Goal: Task Accomplishment & Management: Use online tool/utility

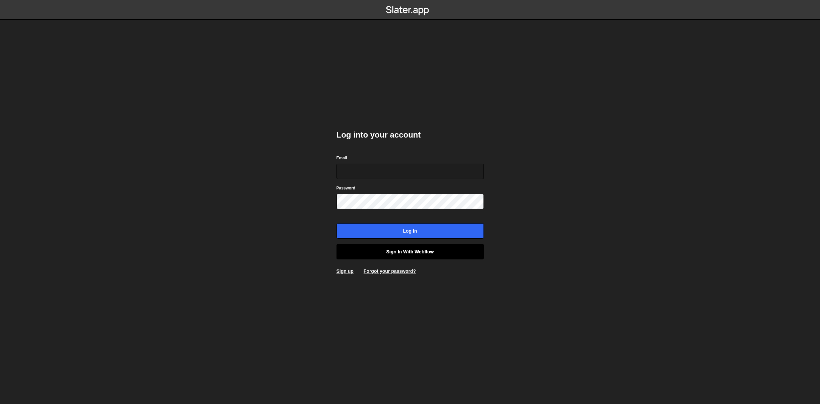
click at [399, 256] on link "Sign in with Webflow" at bounding box center [409, 251] width 147 height 15
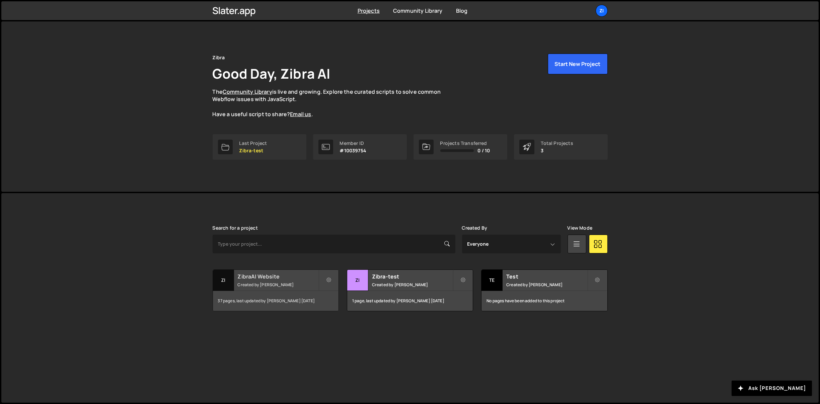
click at [253, 278] on h2 "ZibraAI Website" at bounding box center [278, 276] width 81 height 7
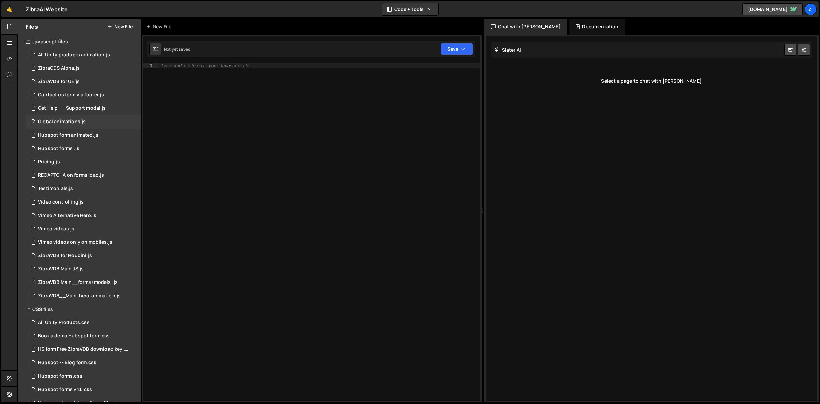
click at [76, 122] on div "Global animations.js" at bounding box center [62, 122] width 48 height 6
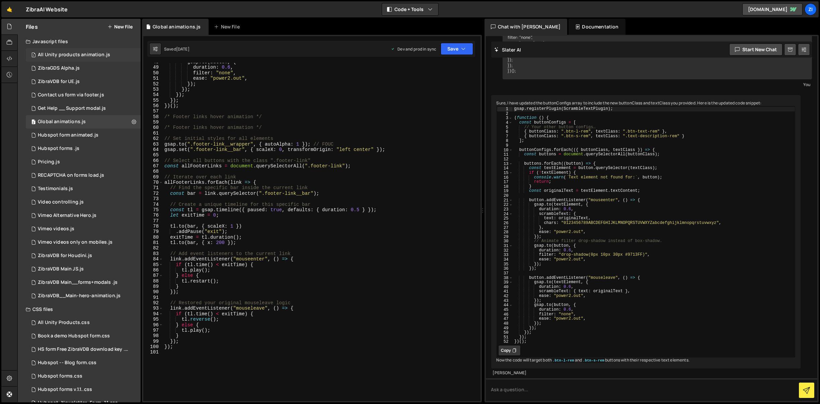
scroll to position [0, 0]
click at [27, 42] on icon at bounding box center [28, 41] width 5 height 5
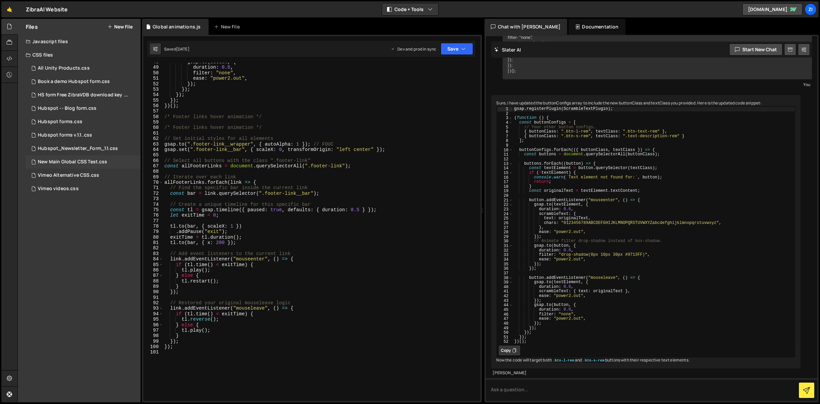
click at [71, 163] on div "New Main Global CSS Test.css" at bounding box center [72, 162] width 69 height 6
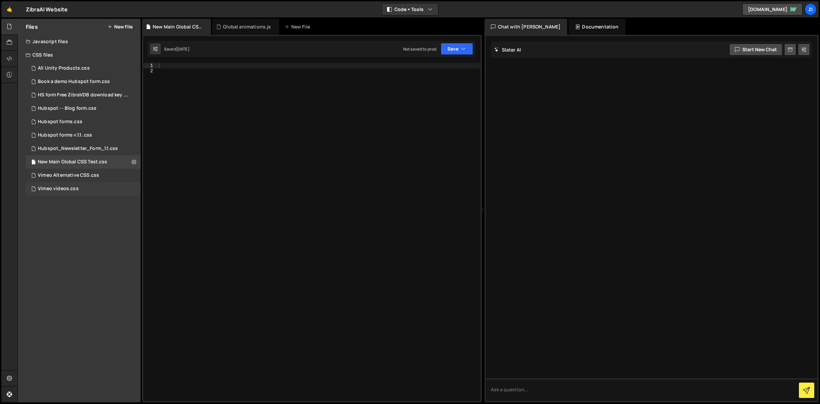
click at [75, 187] on div "Vimeo videos.css" at bounding box center [58, 189] width 41 height 6
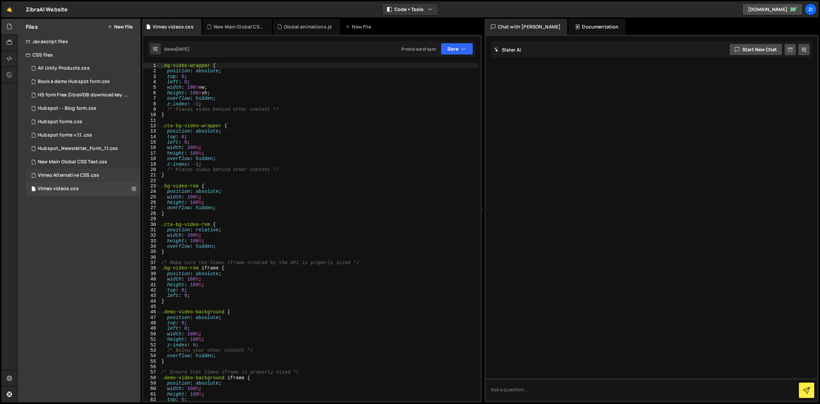
click at [75, 176] on div "Vimeo Alternative CSS.css" at bounding box center [68, 175] width 61 height 6
click at [77, 166] on div "New Main Global CSS Test.css 0" at bounding box center [83, 161] width 115 height 13
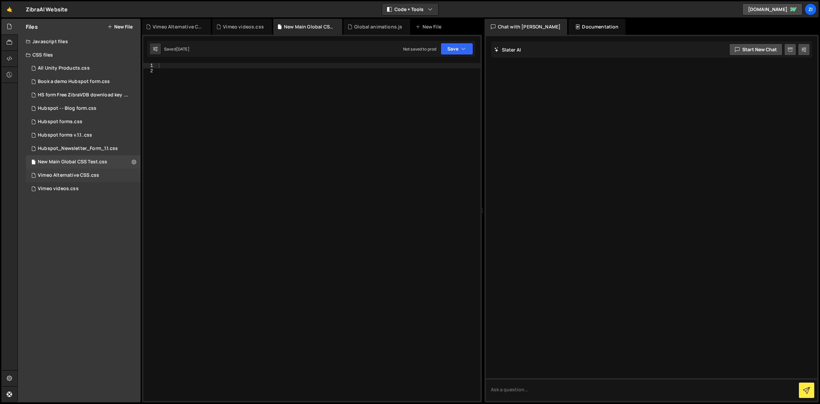
click at [76, 173] on div "Vimeo Alternative CSS.css" at bounding box center [68, 175] width 61 height 6
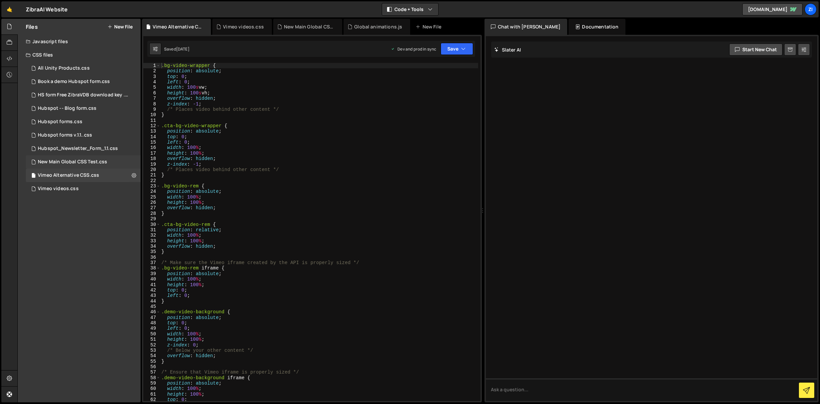
click at [76, 163] on div "New Main Global CSS Test.css" at bounding box center [72, 162] width 69 height 6
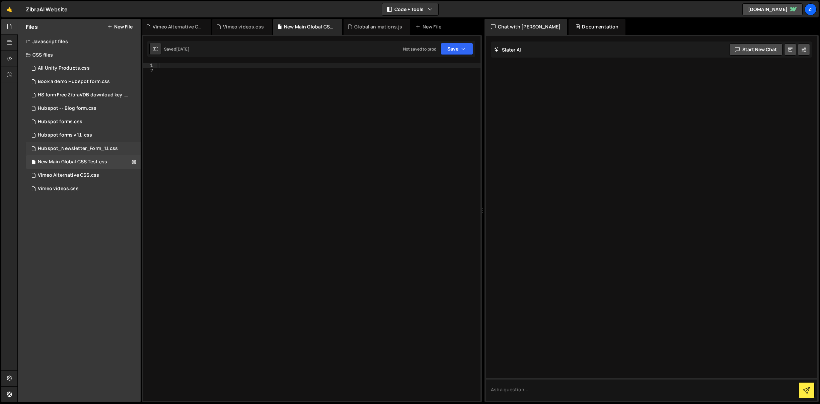
click at [79, 150] on div "Hubspot_Newsletter_Form_1.1.css" at bounding box center [78, 149] width 80 height 6
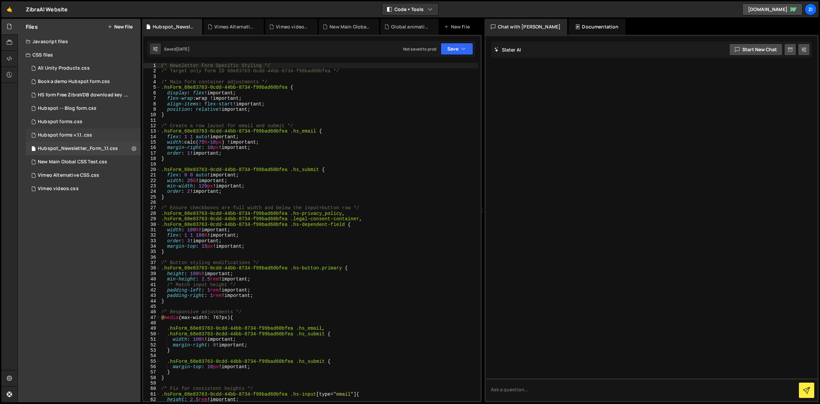
click at [79, 132] on div "Hubspot forms v.1.1..css" at bounding box center [65, 135] width 54 height 6
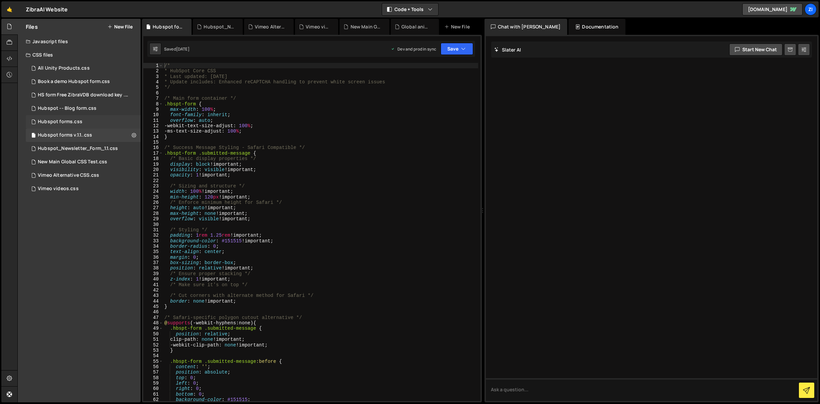
click at [81, 122] on div "Hubspot forms.css" at bounding box center [60, 122] width 45 height 6
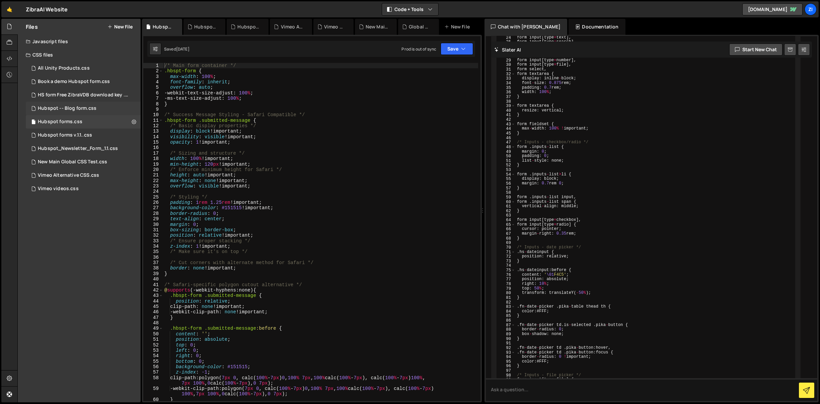
click at [85, 111] on div "Hubspot -- Blog form.css" at bounding box center [67, 108] width 59 height 6
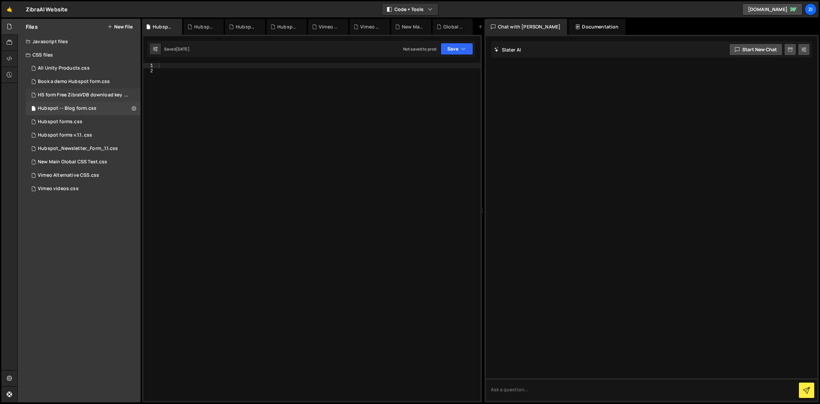
click at [87, 94] on div "HS form Free ZibraVDB download key .css" at bounding box center [84, 95] width 92 height 6
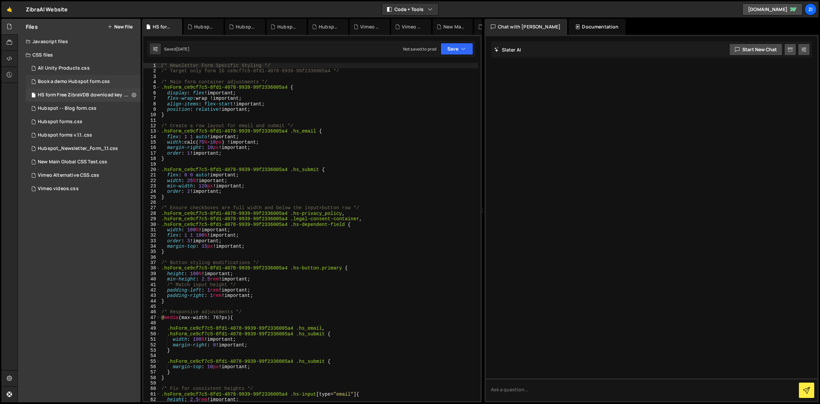
click at [84, 82] on div "Book a demo Hubspot form.css" at bounding box center [74, 82] width 72 height 6
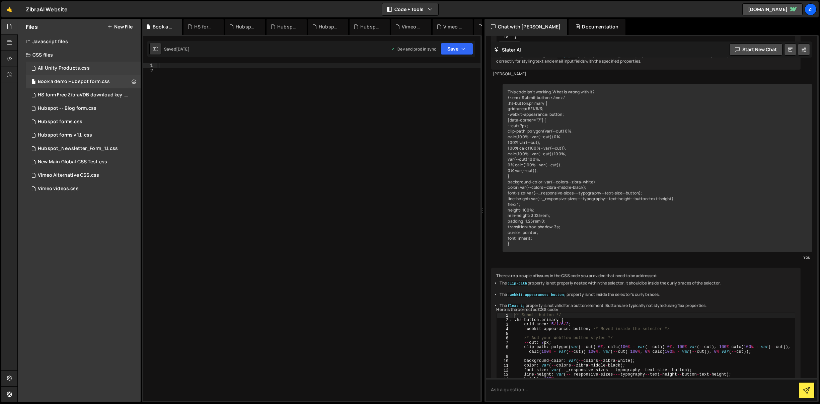
scroll to position [722, 0]
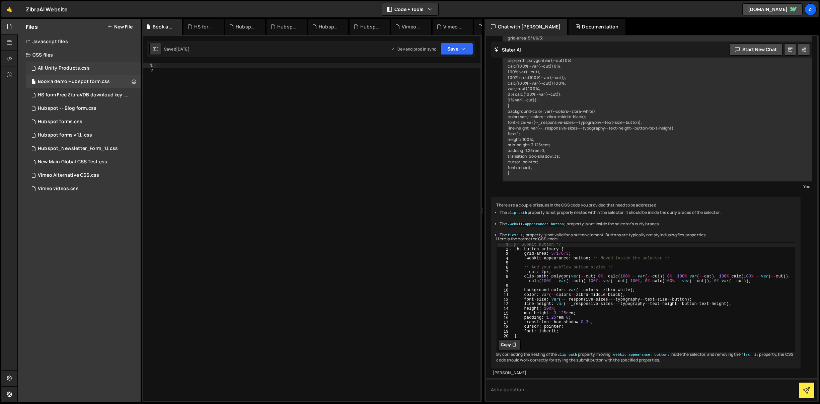
click at [90, 69] on div "All Unity Products.css 0" at bounding box center [83, 68] width 115 height 13
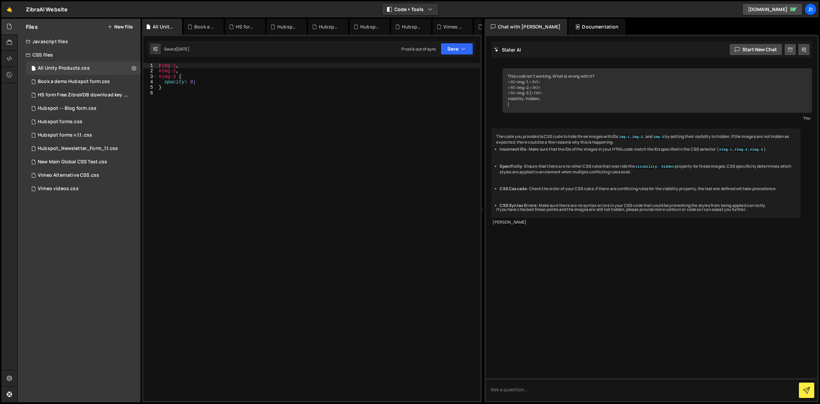
click at [31, 53] on div "CSS files" at bounding box center [79, 54] width 123 height 13
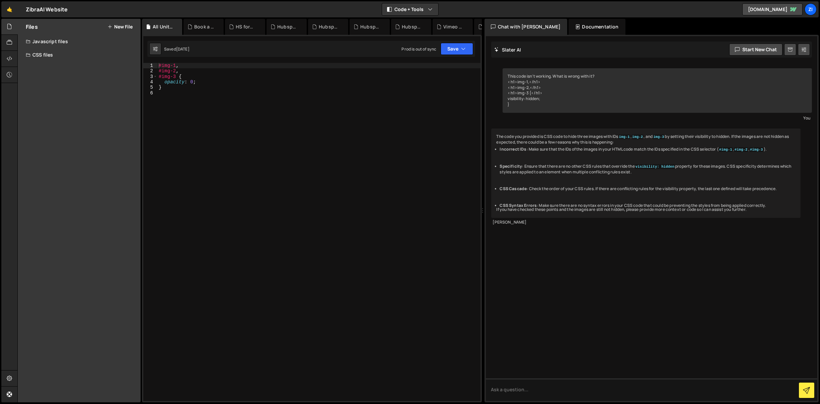
click at [28, 39] on icon at bounding box center [28, 41] width 5 height 5
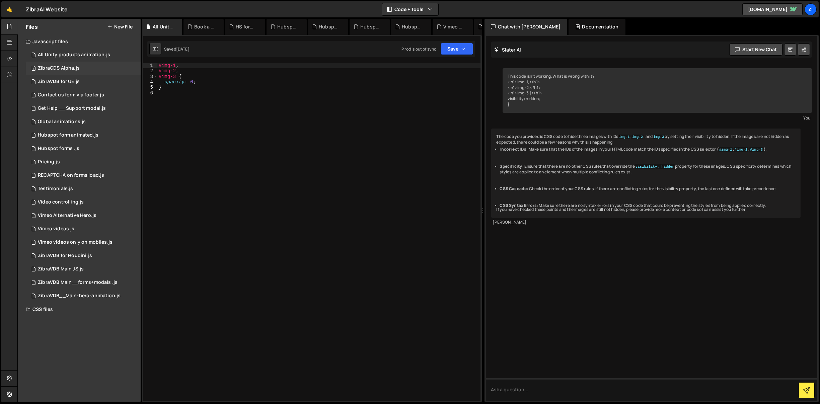
click at [93, 70] on div "1 ZibraGDS Alpha.js 0" at bounding box center [84, 68] width 117 height 13
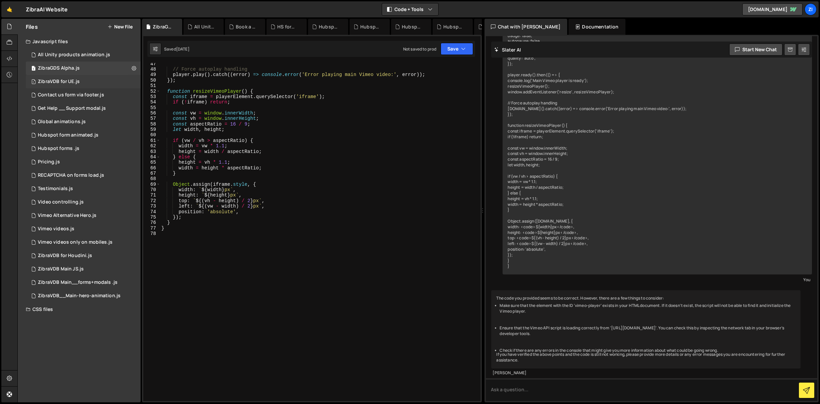
scroll to position [255, 0]
click at [10, 27] on icon at bounding box center [9, 26] width 5 height 7
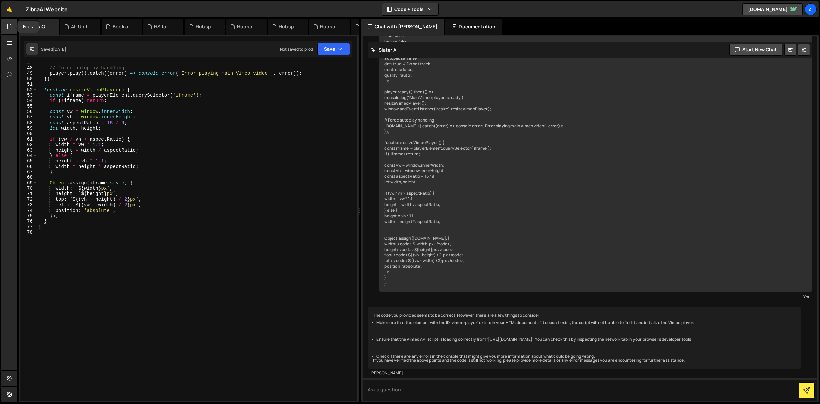
scroll to position [243, 0]
click at [10, 57] on icon at bounding box center [9, 58] width 5 height 7
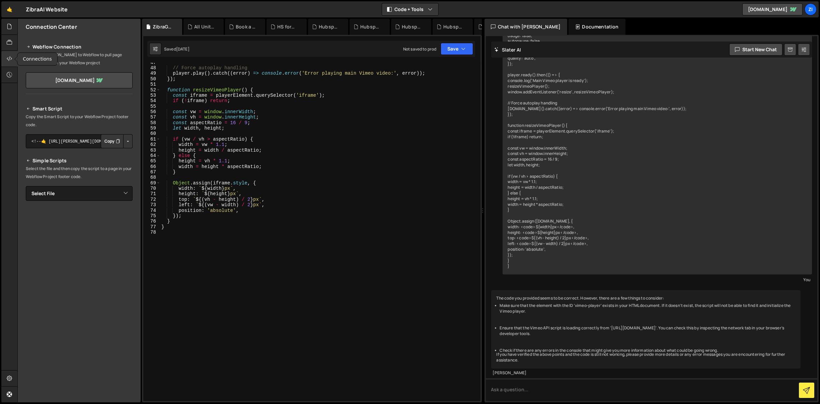
click at [10, 58] on icon at bounding box center [9, 58] width 5 height 7
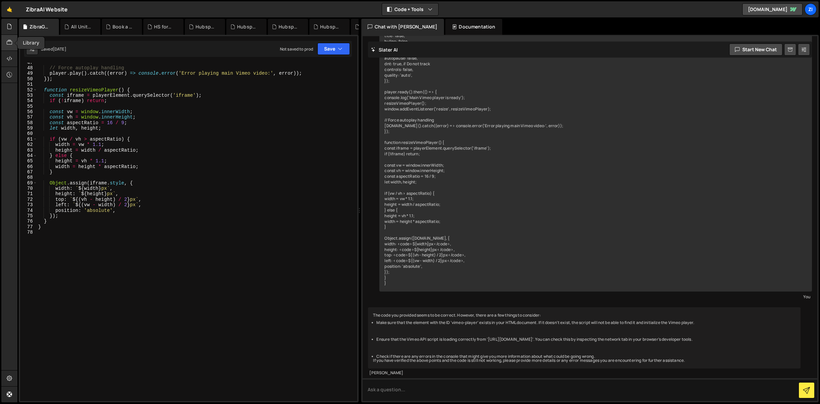
click at [10, 45] on icon at bounding box center [9, 42] width 5 height 7
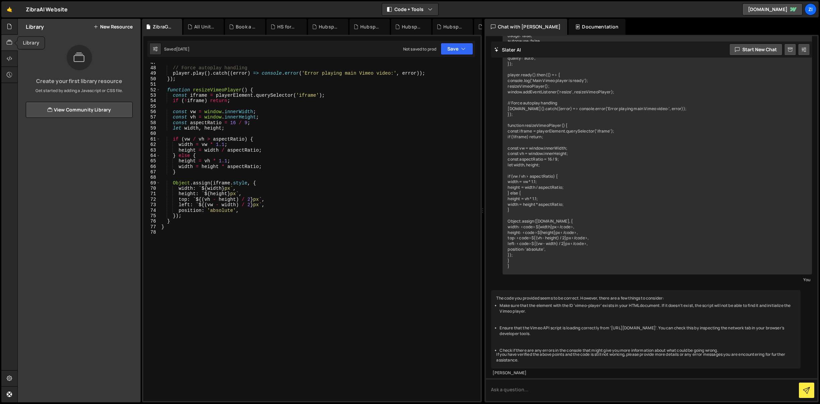
click at [10, 45] on icon at bounding box center [9, 42] width 5 height 7
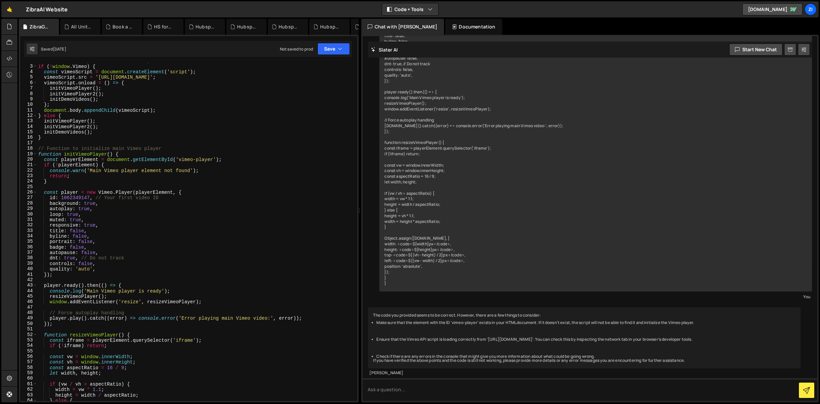
scroll to position [0, 0]
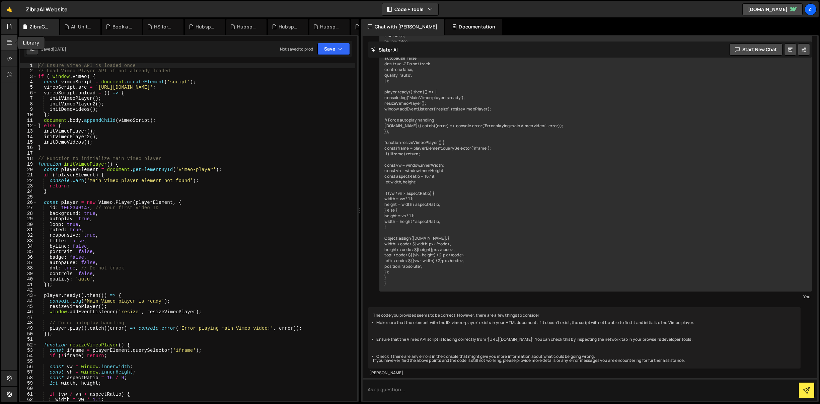
click at [13, 43] on div at bounding box center [9, 43] width 16 height 16
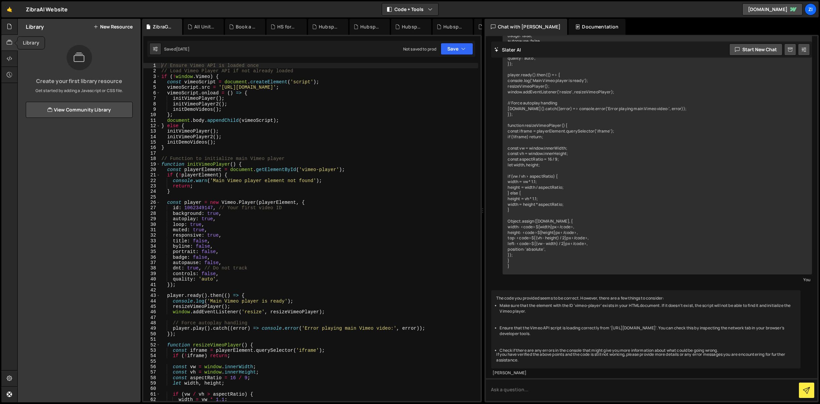
click at [9, 37] on div at bounding box center [9, 43] width 16 height 16
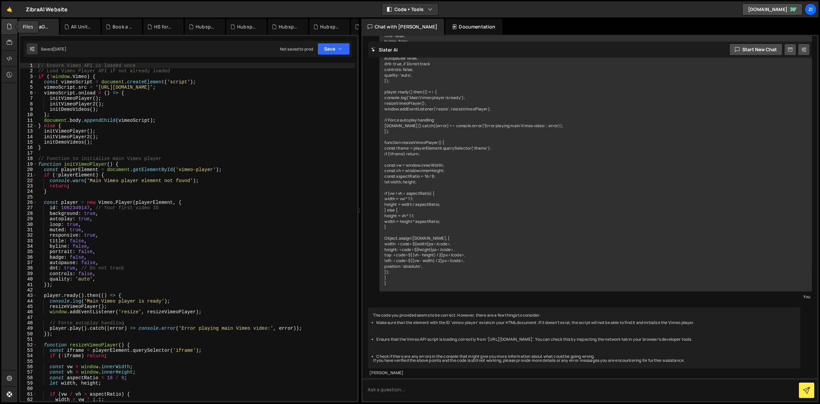
click at [8, 28] on icon at bounding box center [9, 26] width 5 height 7
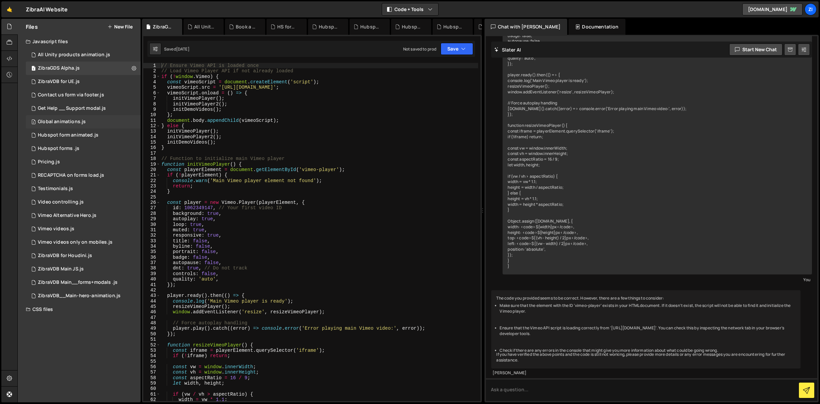
click at [62, 122] on div "Global animations.js" at bounding box center [62, 122] width 48 height 6
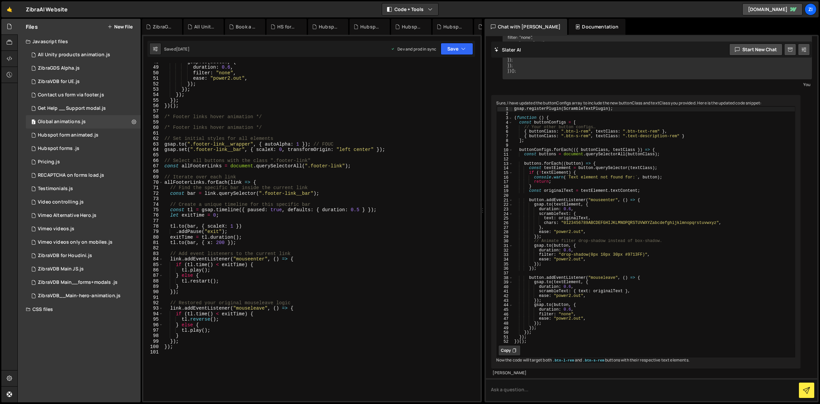
scroll to position [0, 0]
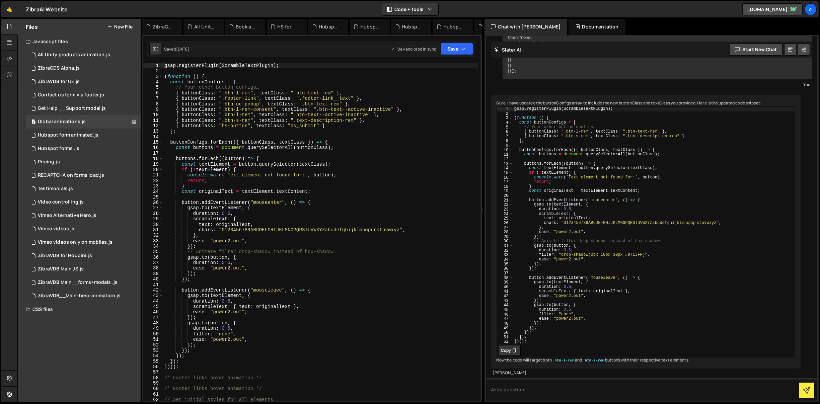
click at [199, 128] on div "gsap . registerPlugin ( ScrambleTextPlugin ) ; ( function ( ) { const buttonCon…" at bounding box center [320, 238] width 315 height 350
drag, startPoint x: 175, startPoint y: 92, endPoint x: 352, endPoint y: 96, distance: 176.8
click at [342, 92] on div "gsap . registerPlugin ( ScrambleTextPlugin ) ; ( function ( ) { const buttonCon…" at bounding box center [320, 238] width 315 height 350
type textarea "{ buttonClass: ".btn-l-rem", textClass: ".btn-text-rem" },"
drag, startPoint x: 176, startPoint y: 91, endPoint x: 195, endPoint y: 94, distance: 19.0
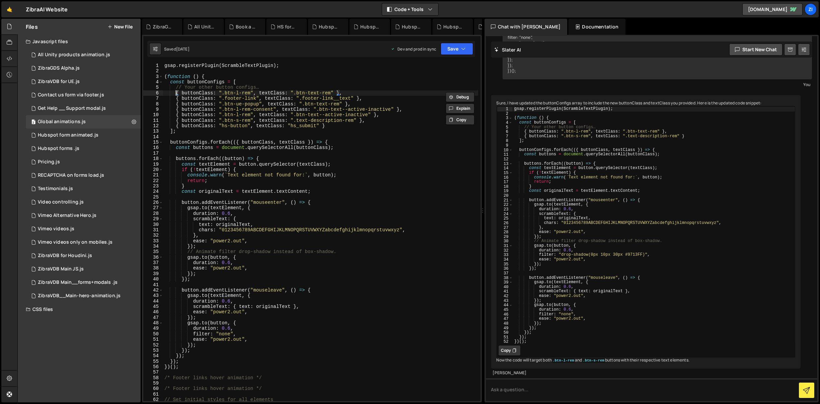
click at [195, 94] on div "gsap . registerPlugin ( ScrambleTextPlugin ) ; ( function ( ) { const buttonCon…" at bounding box center [320, 238] width 315 height 350
drag, startPoint x: 195, startPoint y: 94, endPoint x: 183, endPoint y: 93, distance: 11.5
click at [195, 94] on div "gsap . registerPlugin ( ScrambleTextPlugin ) ; ( function ( ) { const buttonCon…" at bounding box center [320, 232] width 315 height 338
drag, startPoint x: 173, startPoint y: 92, endPoint x: 342, endPoint y: 92, distance: 168.7
click at [342, 92] on div "gsap . registerPlugin ( ScrambleTextPlugin ) ; ( function ( ) { const buttonCon…" at bounding box center [320, 238] width 315 height 350
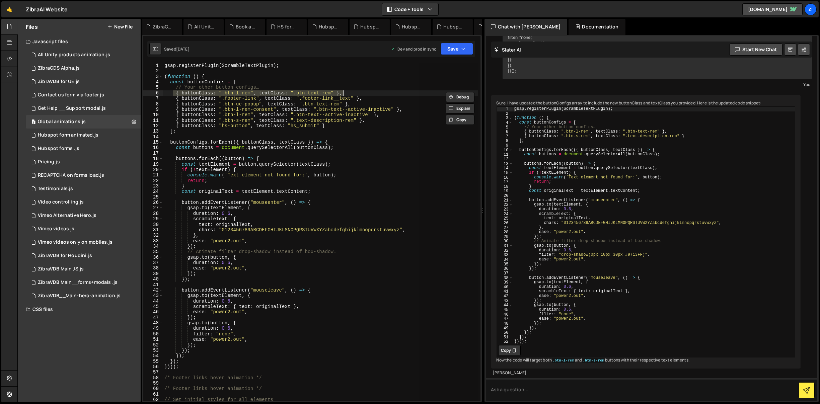
click at [349, 91] on div "gsap . registerPlugin ( ScrambleTextPlugin ) ; ( function ( ) { const buttonCon…" at bounding box center [320, 232] width 315 height 338
drag, startPoint x: 348, startPoint y: 92, endPoint x: 175, endPoint y: 93, distance: 172.4
click at [175, 93] on div "gsap . registerPlugin ( ScrambleTextPlugin ) ; ( function ( ) { const buttonCon…" at bounding box center [320, 238] width 315 height 350
click at [348, 94] on div "gsap . registerPlugin ( ScrambleTextPlugin ) ; ( function ( ) { const buttonCon…" at bounding box center [320, 238] width 315 height 350
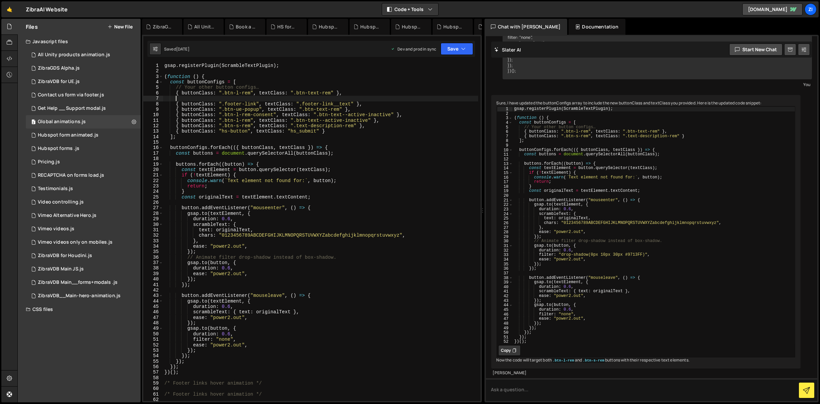
paste textarea "{ buttonClass: ".btn-l-rem", textClass: ".btn-text-rem" },"
click at [230, 98] on div "gsap . registerPlugin ( ScrambleTextPlugin ) ; ( function ( ) { const buttonCon…" at bounding box center [320, 238] width 315 height 350
drag, startPoint x: 225, startPoint y: 97, endPoint x: 249, endPoint y: 97, distance: 24.8
click at [249, 97] on div "gsap . registerPlugin ( ScrambleTextPlugin ) ; ( function ( ) { const buttonCon…" at bounding box center [320, 238] width 315 height 350
paste textarea ".form__btn-next"
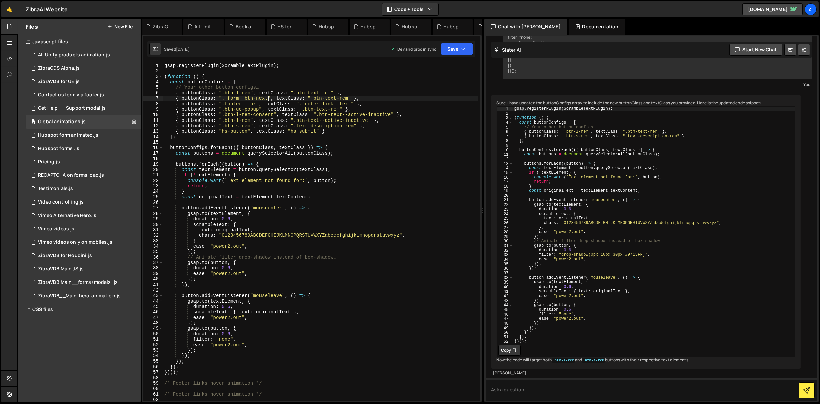
click at [227, 97] on div "gsap . registerPlugin ( ScrambleTextPlugin ) ; ( function ( ) { const buttonCon…" at bounding box center [320, 238] width 315 height 350
type textarea "{ buttonClass: ".form__btn-next", textClass: ".btn-text-rem" },"
click at [452, 50] on button "Save" at bounding box center [457, 49] width 32 height 12
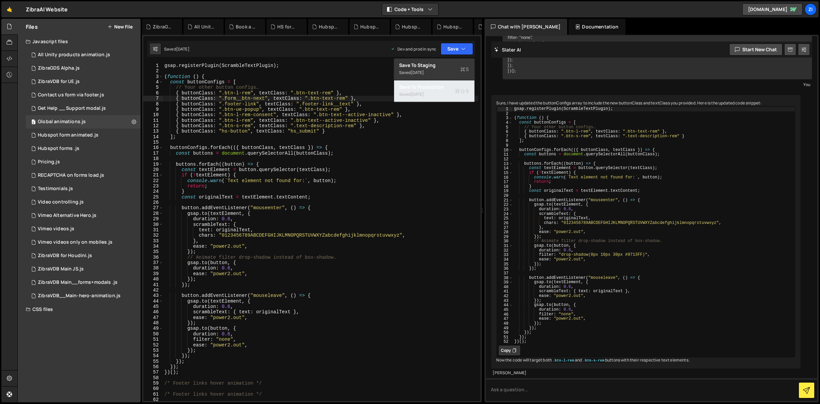
click at [449, 89] on div "Save to Production S" at bounding box center [434, 87] width 70 height 7
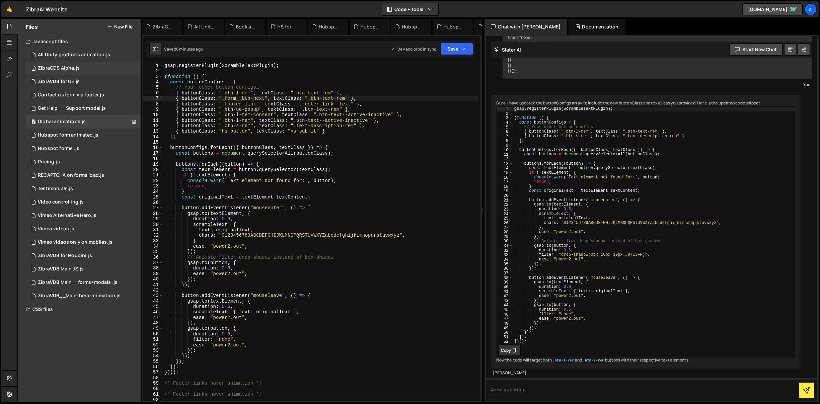
click at [67, 69] on div "ZibraGDS Alpha.js" at bounding box center [59, 68] width 42 height 6
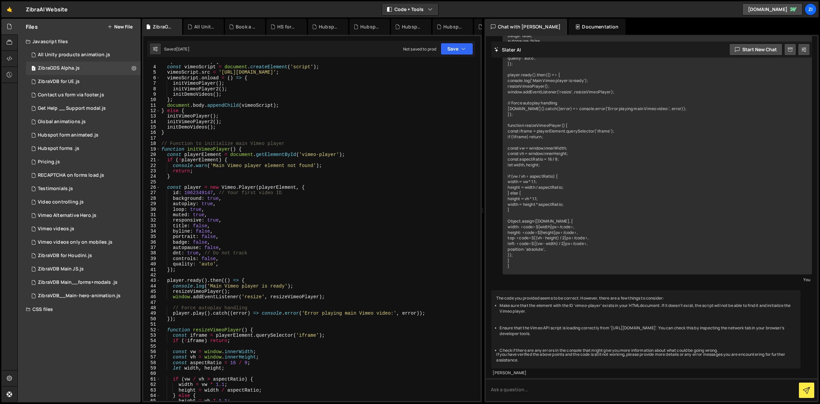
scroll to position [20, 0]
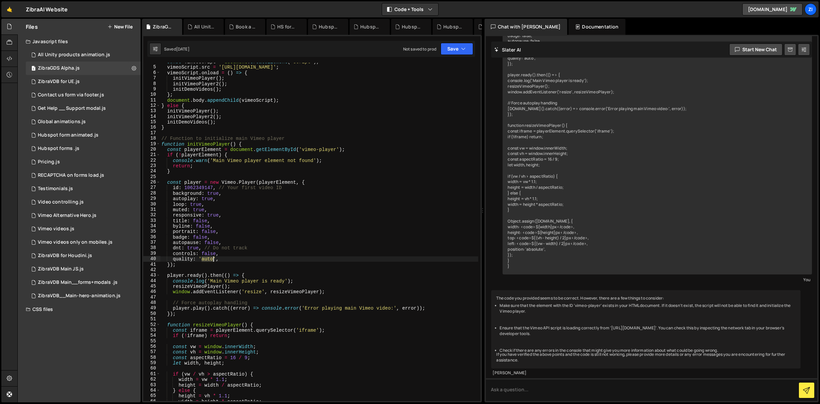
drag, startPoint x: 202, startPoint y: 258, endPoint x: 214, endPoint y: 259, distance: 12.1
click at [214, 259] on div "const vimeoScript = document . createElement ( 'script' ) ; vimeoScript . src =…" at bounding box center [319, 234] width 318 height 350
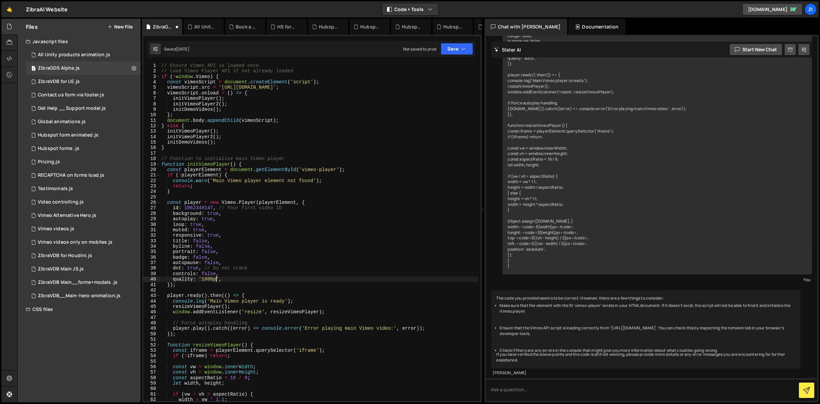
scroll to position [0, 0]
click at [403, 84] on div "// Ensure Vimeo API is loaded once // Load Vimeo Player API if not already load…" at bounding box center [319, 238] width 318 height 350
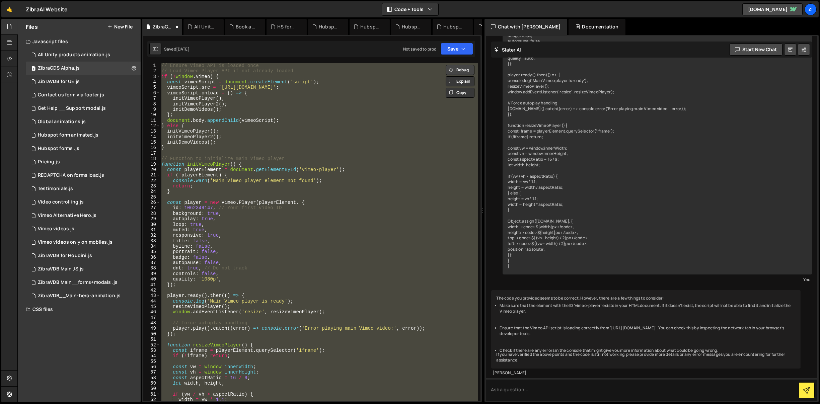
click at [461, 70] on button "Debug" at bounding box center [460, 70] width 29 height 10
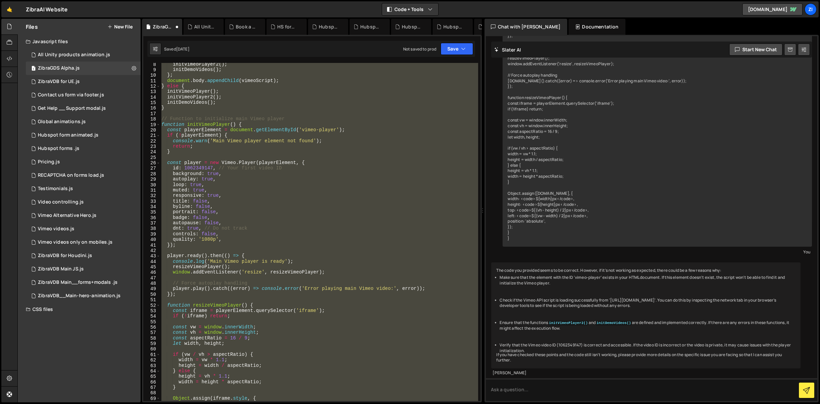
scroll to position [41, 0]
click at [204, 236] on div "initVimeoPlayer2 ( ) ; initDemoVideos ( ) ; } ; document . body . appendChild (…" at bounding box center [319, 232] width 318 height 338
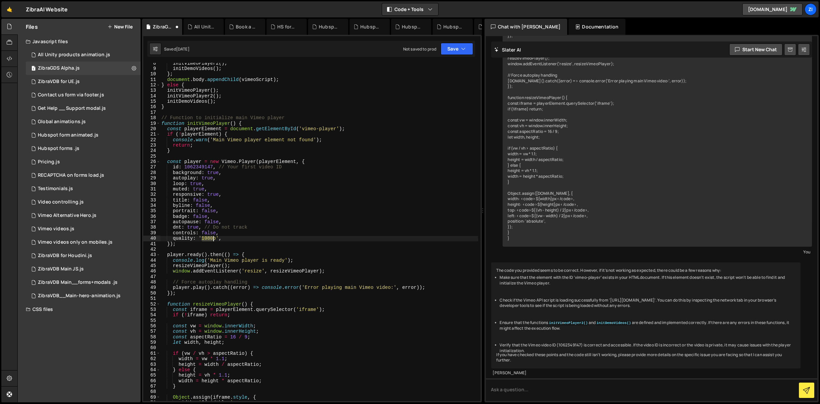
drag, startPoint x: 202, startPoint y: 239, endPoint x: 212, endPoint y: 239, distance: 9.7
click at [212, 239] on div "initVimeoPlayer2 ( ) ; initDemoVideos ( ) ; } ; document . body . appendChild (…" at bounding box center [319, 236] width 318 height 350
click at [456, 48] on button "Save" at bounding box center [457, 49] width 32 height 12
drag, startPoint x: 200, startPoint y: 238, endPoint x: 203, endPoint y: 236, distance: 3.4
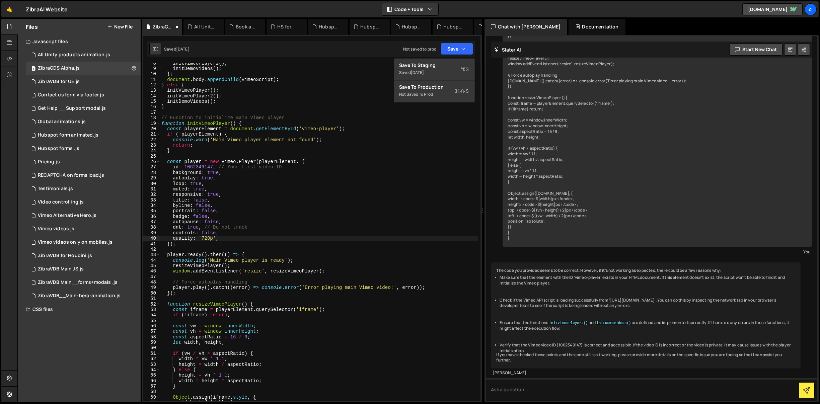
click at [200, 238] on div "initVimeoPlayer2 ( ) ; initDemoVideos ( ) ; } ; document . body . appendChild (…" at bounding box center [319, 236] width 318 height 350
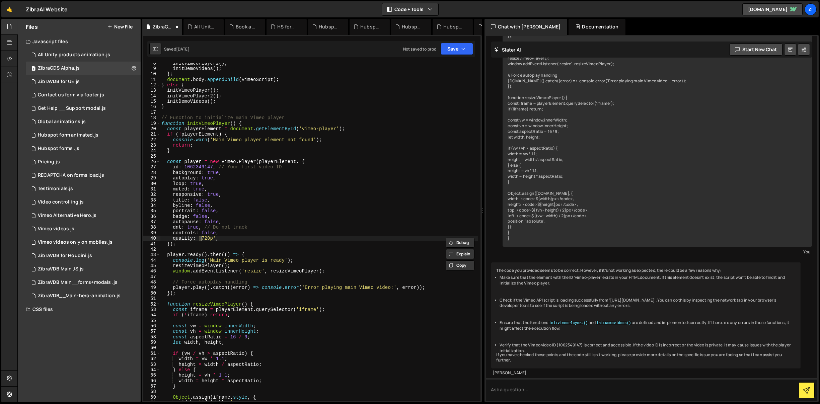
click at [210, 239] on div "initVimeoPlayer2 ( ) ; initDemoVideos ( ) ; } ; document . body . appendChild (…" at bounding box center [319, 236] width 318 height 350
click at [462, 47] on icon "button" at bounding box center [463, 49] width 5 height 7
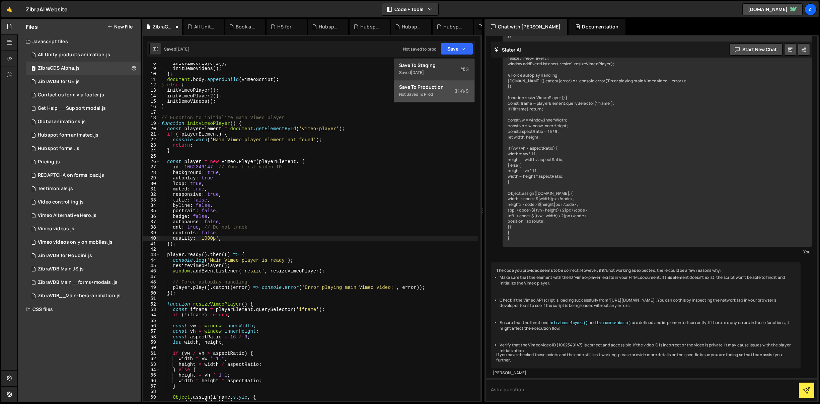
click at [437, 92] on div "Not saved to prod" at bounding box center [434, 94] width 70 height 8
drag, startPoint x: 203, startPoint y: 239, endPoint x: 207, endPoint y: 238, distance: 3.7
click at [203, 239] on div "initVimeoPlayer2 ( ) ; initDemoVideos ( ) ; } ; document . body . appendChild (…" at bounding box center [319, 236] width 318 height 350
click at [212, 238] on div "initVimeoPlayer2 ( ) ; initDemoVideos ( ) ; } ; document . body . appendChild (…" at bounding box center [319, 236] width 318 height 350
click at [463, 49] on icon "button" at bounding box center [463, 49] width 5 height 7
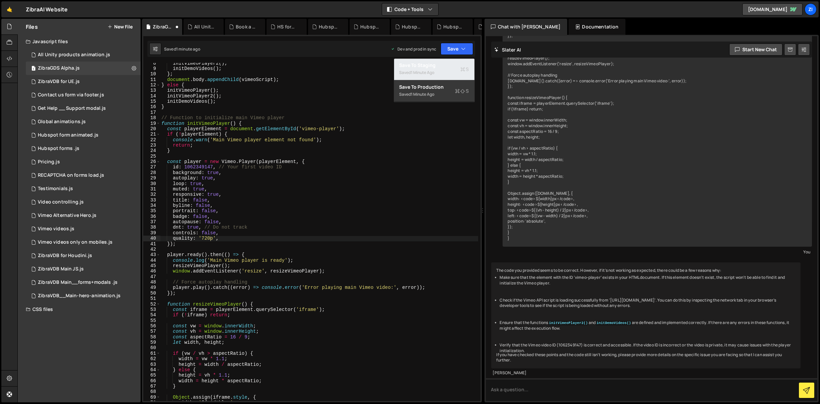
click at [449, 65] on div "Save to Staging S" at bounding box center [434, 65] width 70 height 7
drag, startPoint x: 209, startPoint y: 237, endPoint x: 213, endPoint y: 237, distance: 3.7
click at [209, 237] on div "initVimeoPlayer2 ( ) ; initDemoVideos ( ) ; } ; document . body . appendChild (…" at bounding box center [319, 236] width 318 height 350
click at [456, 50] on button "Save" at bounding box center [457, 49] width 32 height 12
click at [449, 67] on div "Save to Staging S" at bounding box center [434, 65] width 70 height 7
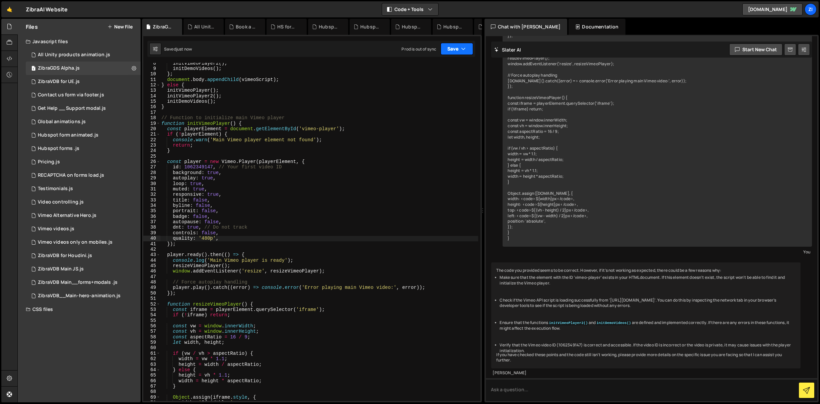
click at [454, 48] on button "Save" at bounding box center [457, 49] width 32 height 12
click at [439, 69] on div "Saved just now" at bounding box center [434, 73] width 70 height 8
drag, startPoint x: 213, startPoint y: 238, endPoint x: 217, endPoint y: 237, distance: 4.1
click at [202, 237] on div "initVimeoPlayer2 ( ) ; initDemoVideos ( ) ; } ; document . body . appendChild (…" at bounding box center [319, 236] width 318 height 350
type textarea "quality: 'auto',"
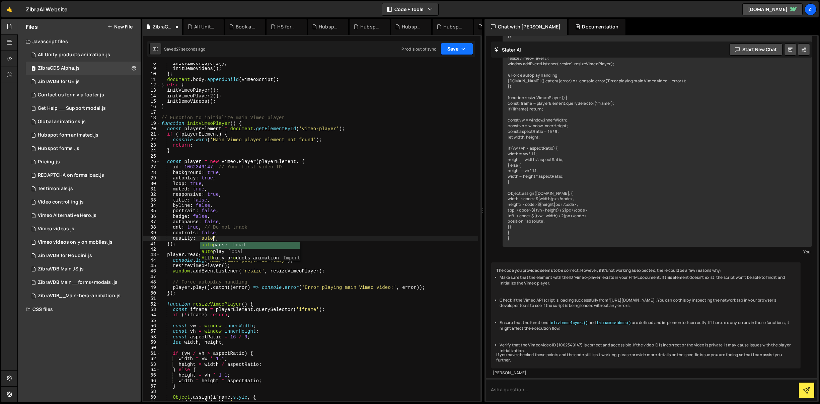
click at [470, 49] on button "Save" at bounding box center [457, 49] width 32 height 12
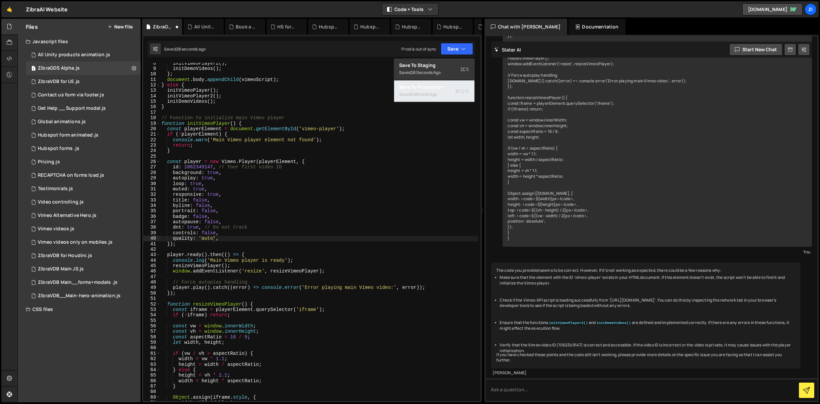
click at [447, 87] on div "Save to Production S" at bounding box center [434, 87] width 70 height 7
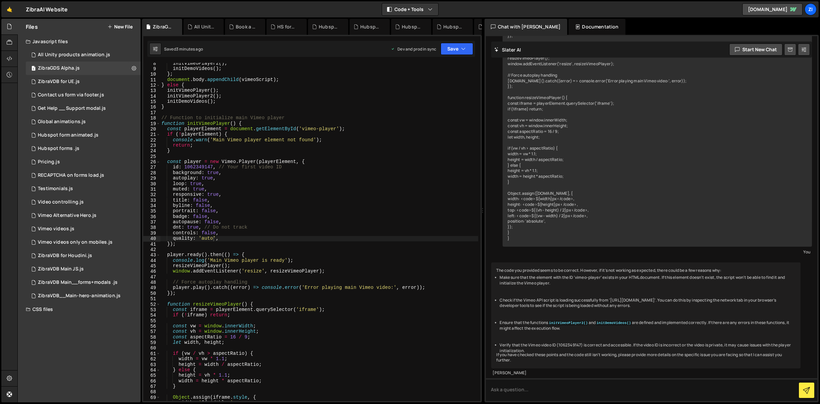
scroll to position [40, 0]
